Goal: Navigation & Orientation: Find specific page/section

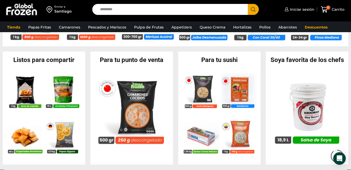
scroll to position [580, 0]
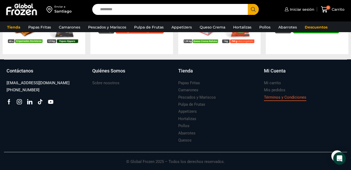
click at [275, 96] on h3 "Términos y Condiciones" at bounding box center [285, 96] width 42 height 5
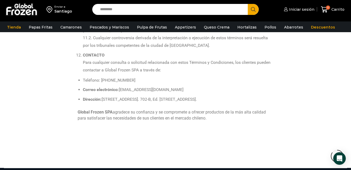
scroll to position [576, 0]
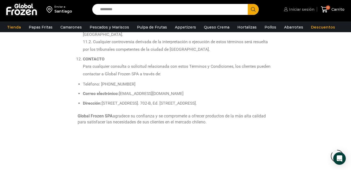
click at [306, 9] on span "Iniciar sesión" at bounding box center [300, 9] width 27 height 5
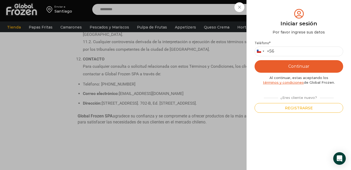
click at [282, 5] on div "Iniciar sesión Mi cuenta Login Register Iniciar sesión Por favor ingrese sus da…" at bounding box center [298, 9] width 32 height 10
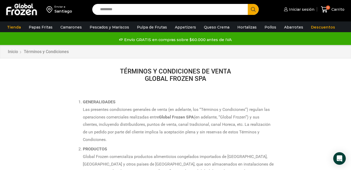
scroll to position [0, 0]
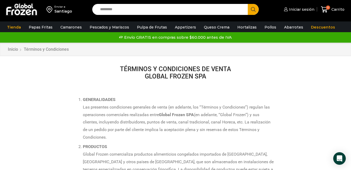
click at [24, 9] on img at bounding box center [21, 10] width 33 height 14
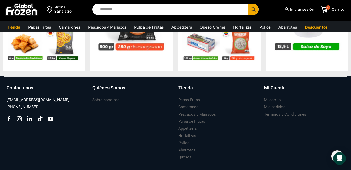
scroll to position [580, 0]
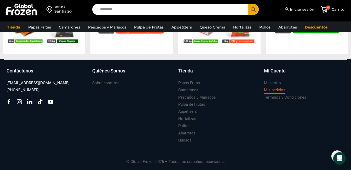
click at [268, 90] on h3 "Mis pedidos" at bounding box center [274, 89] width 21 height 5
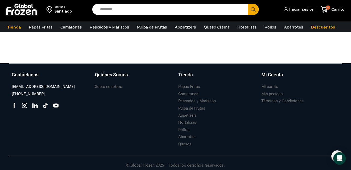
scroll to position [327, 0]
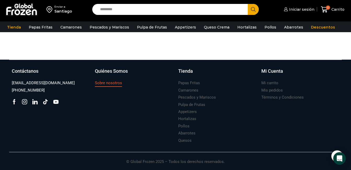
click at [101, 81] on h3 "Sobre nosotros" at bounding box center [108, 82] width 27 height 5
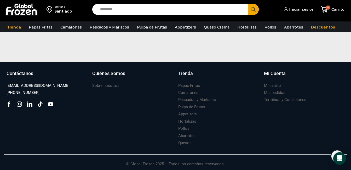
scroll to position [417, 0]
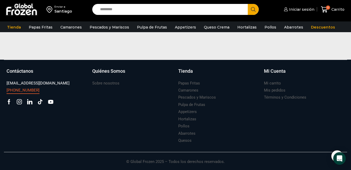
click at [27, 88] on h3 "[PHONE_NUMBER]" at bounding box center [23, 89] width 33 height 5
